Goal: Task Accomplishment & Management: Manage account settings

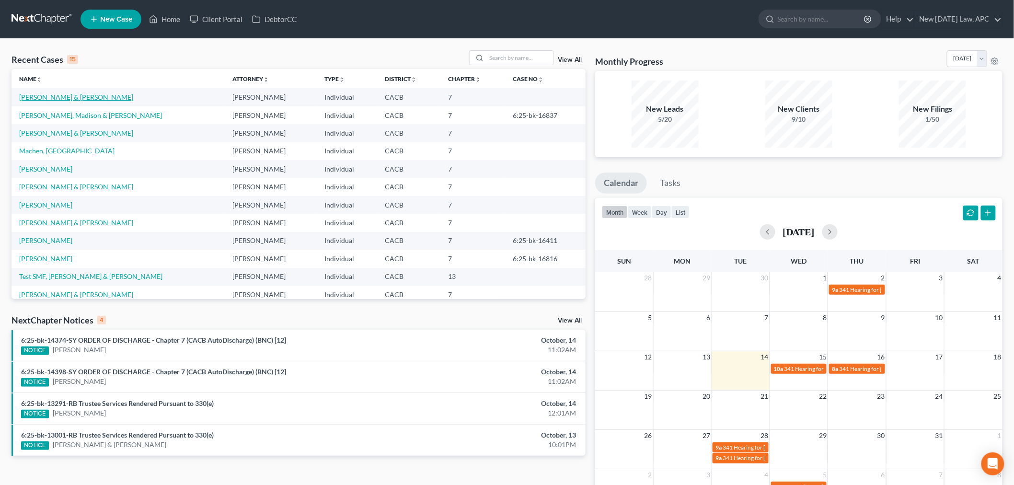
click at [83, 94] on link "[PERSON_NAME] & [PERSON_NAME]" at bounding box center [76, 97] width 114 height 8
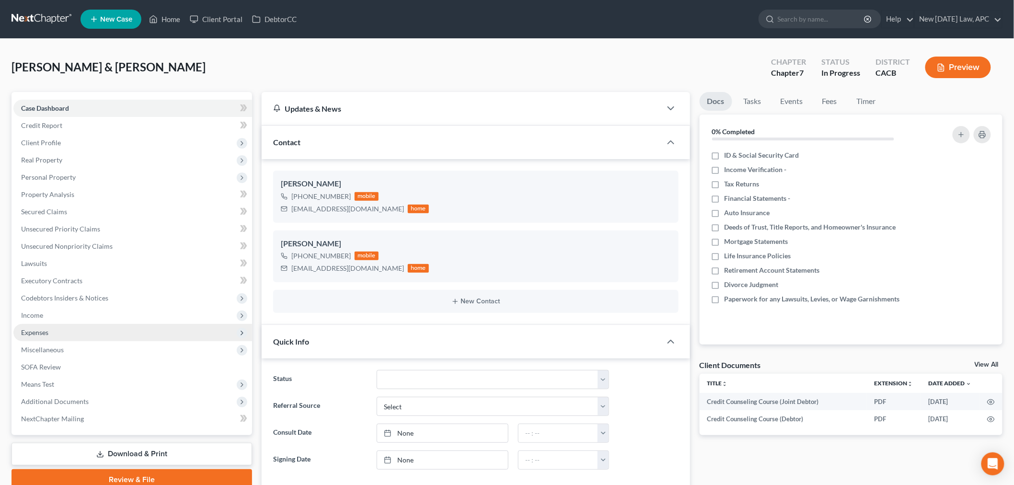
click at [46, 329] on span "Expenses" at bounding box center [34, 332] width 27 height 8
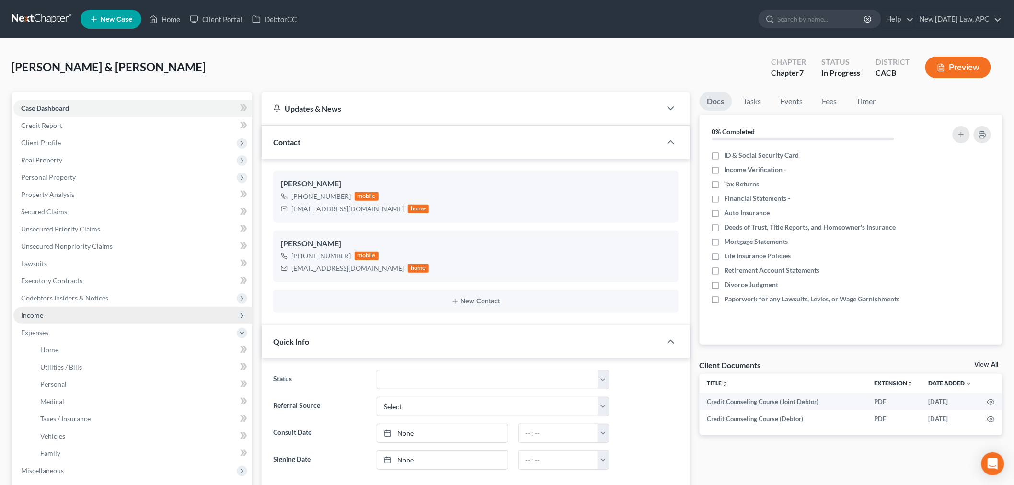
click at [49, 318] on span "Income" at bounding box center [132, 315] width 239 height 17
click at [53, 317] on span "Income" at bounding box center [132, 315] width 239 height 17
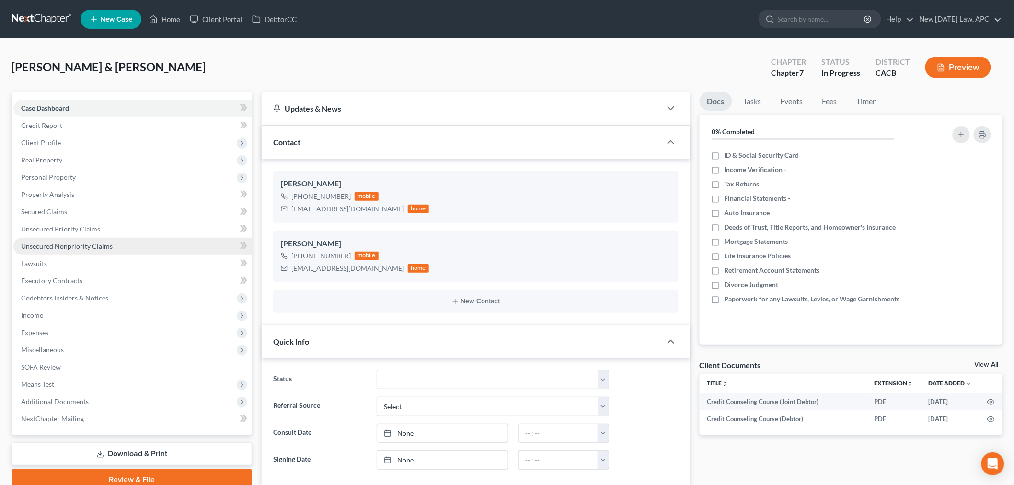
click at [72, 246] on span "Unsecured Nonpriority Claims" at bounding box center [67, 246] width 92 height 8
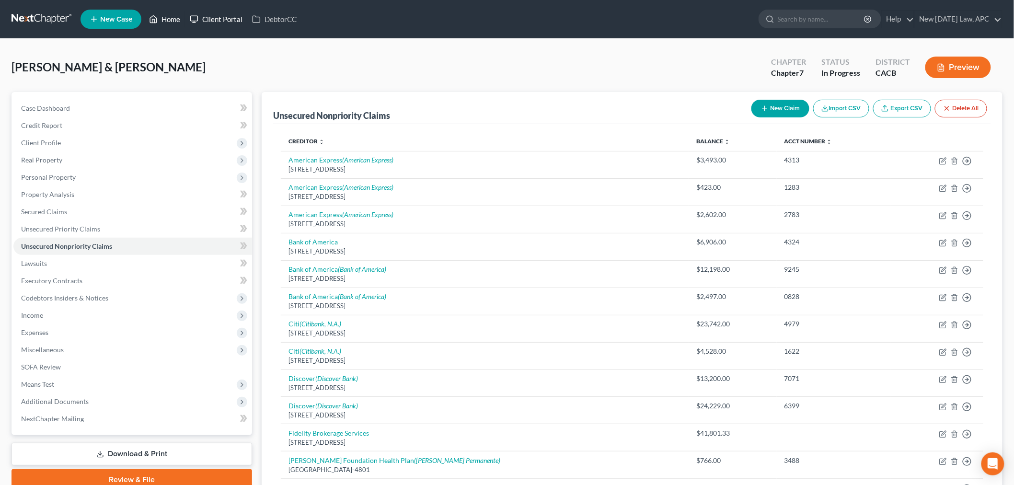
click at [173, 20] on link "Home" at bounding box center [164, 19] width 41 height 17
